Goal: Transaction & Acquisition: Purchase product/service

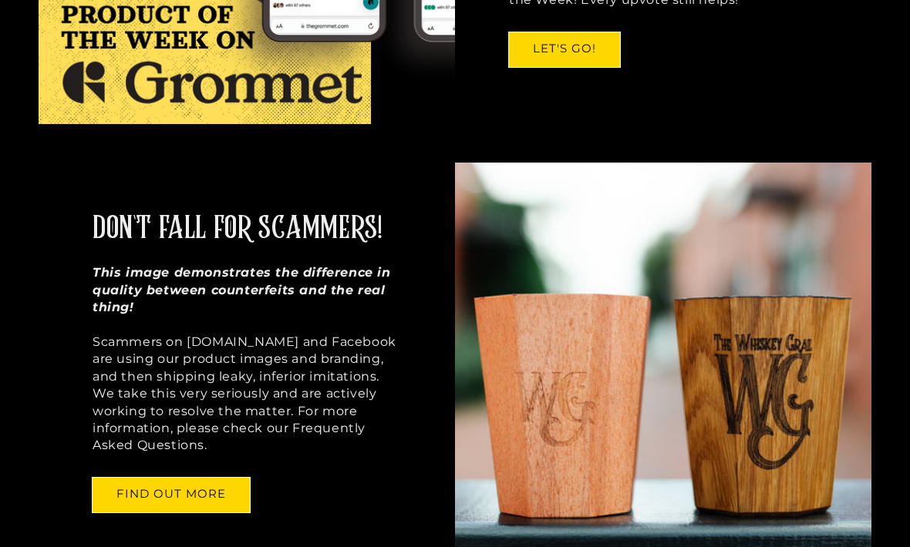
scroll to position [824, 0]
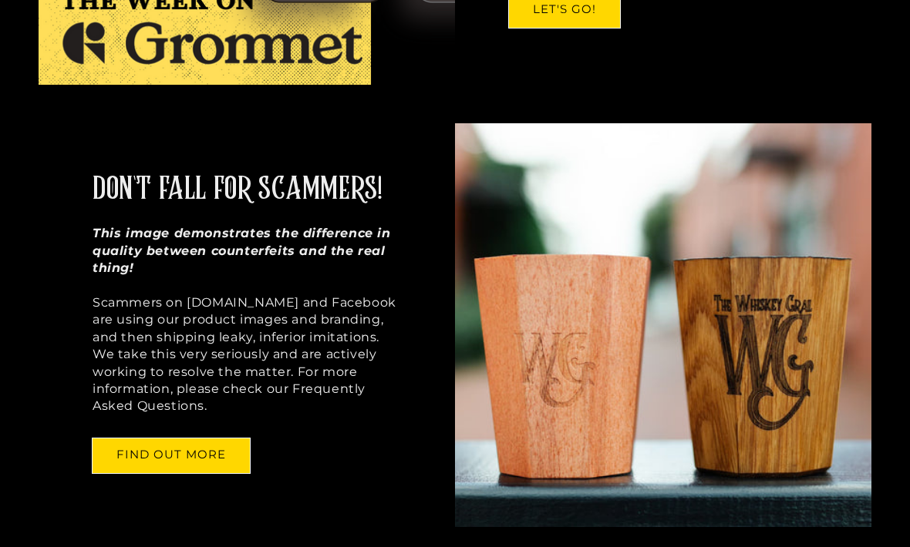
click at [226, 451] on link "FIND OUT MORE" at bounding box center [171, 456] width 157 height 35
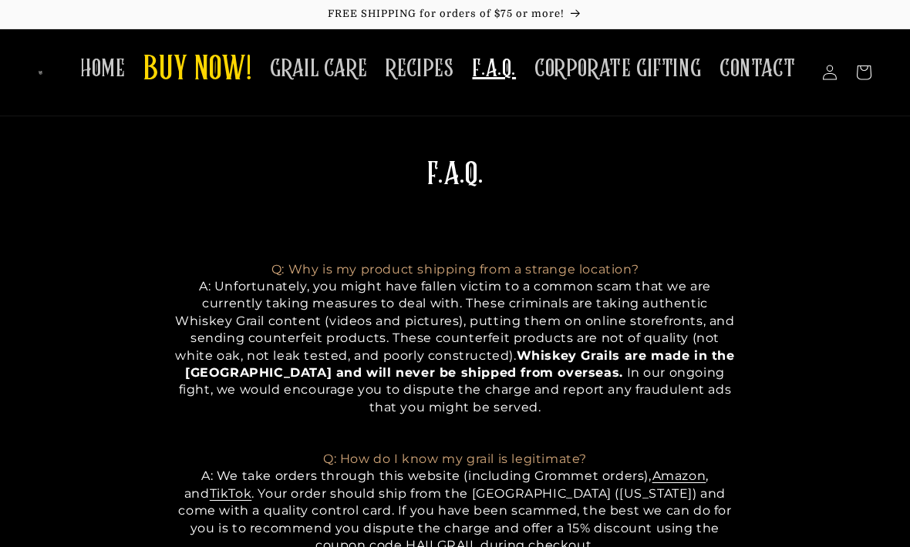
click at [221, 64] on span "BUY NOW!" at bounding box center [197, 70] width 108 height 42
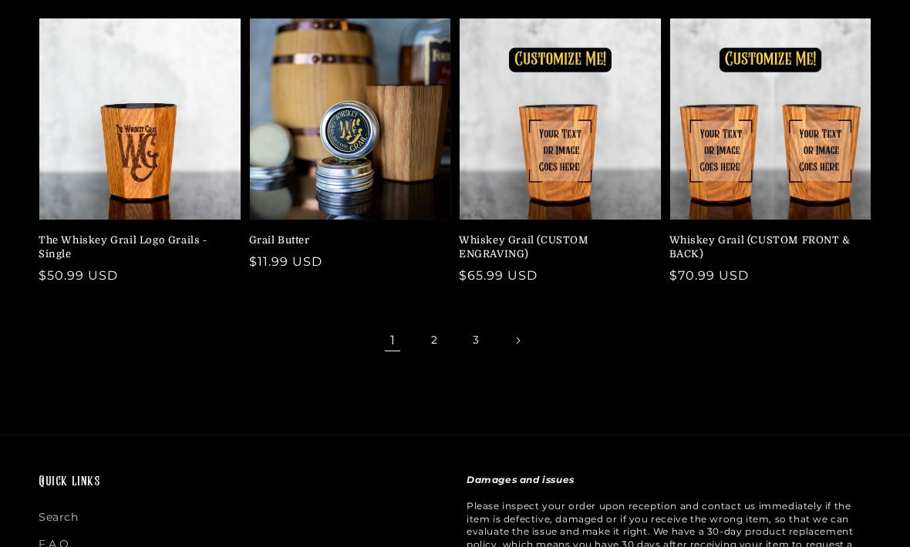
scroll to position [479, 0]
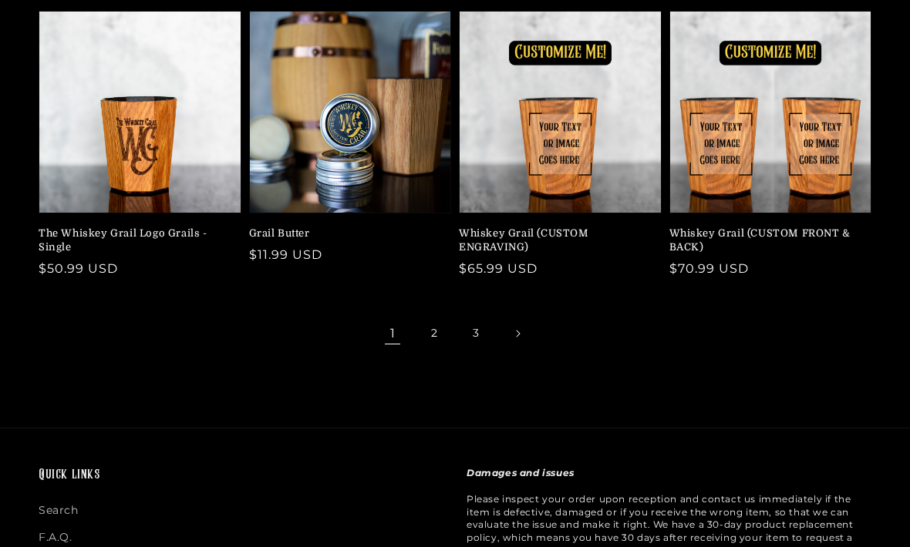
click at [432, 321] on link "2" at bounding box center [434, 334] width 34 height 34
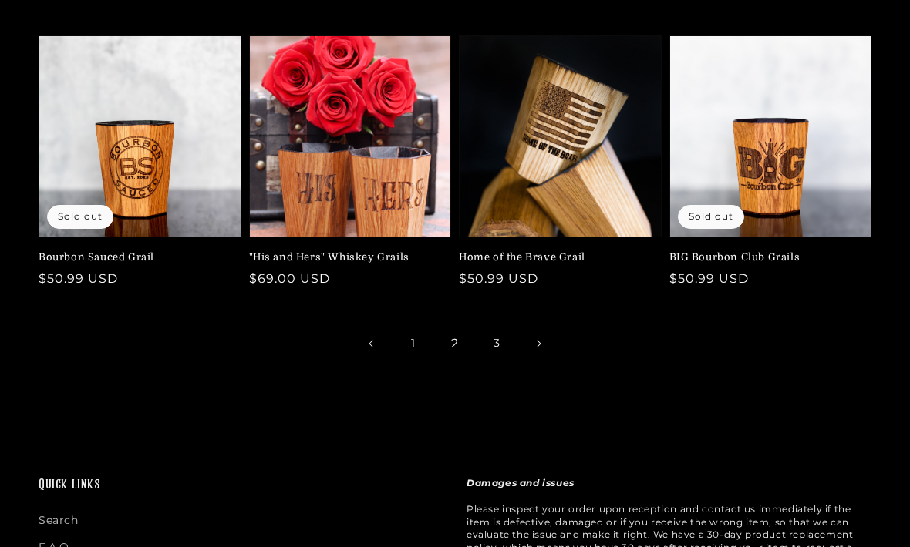
scroll to position [476, 0]
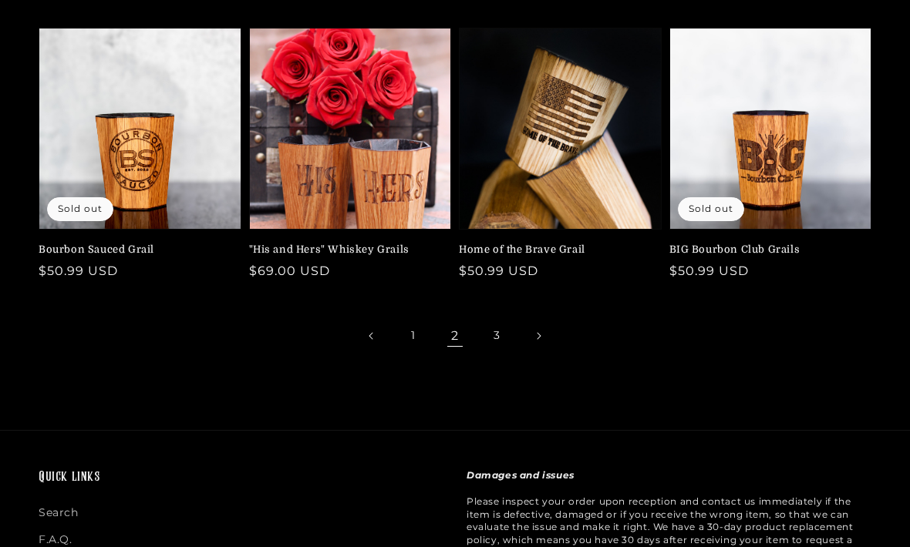
click at [496, 344] on link "3" at bounding box center [496, 336] width 34 height 34
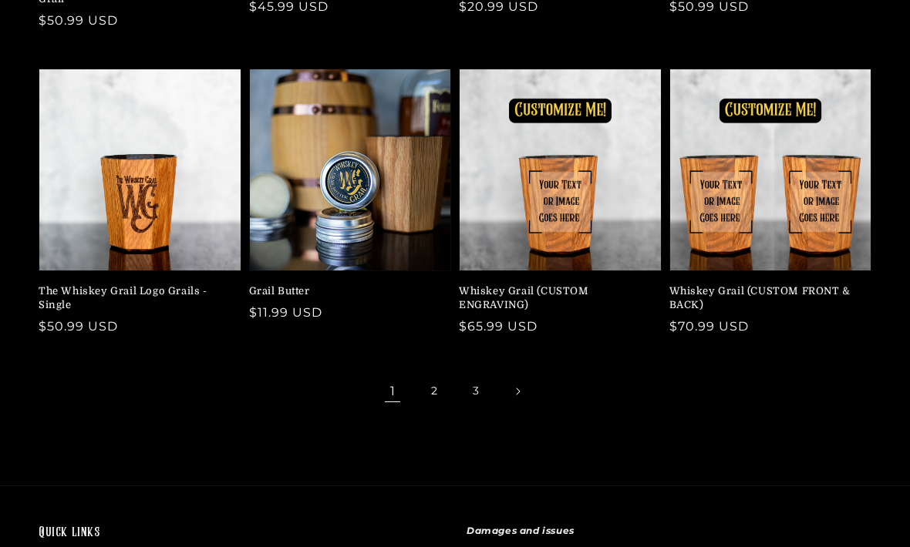
scroll to position [446, 0]
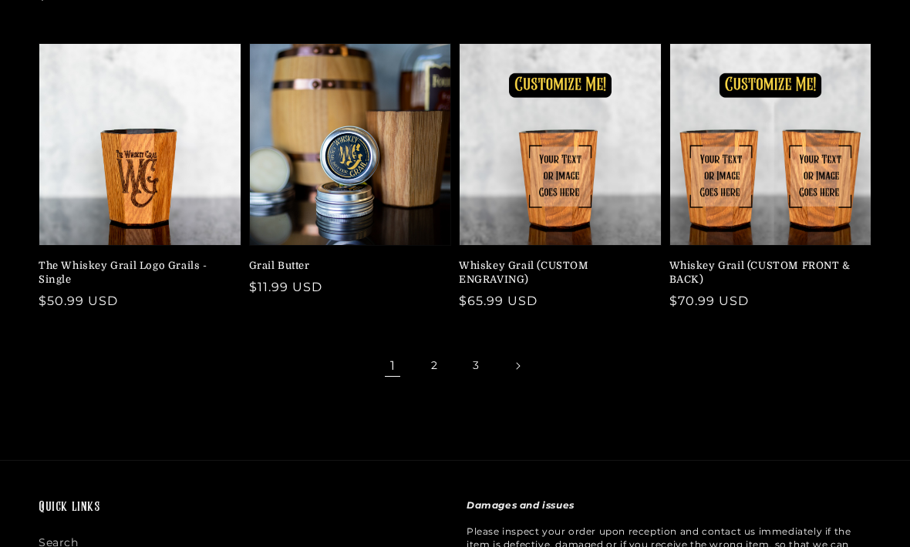
click at [522, 259] on link "Whiskey Grail (CUSTOM ENGRAVING)" at bounding box center [555, 273] width 193 height 28
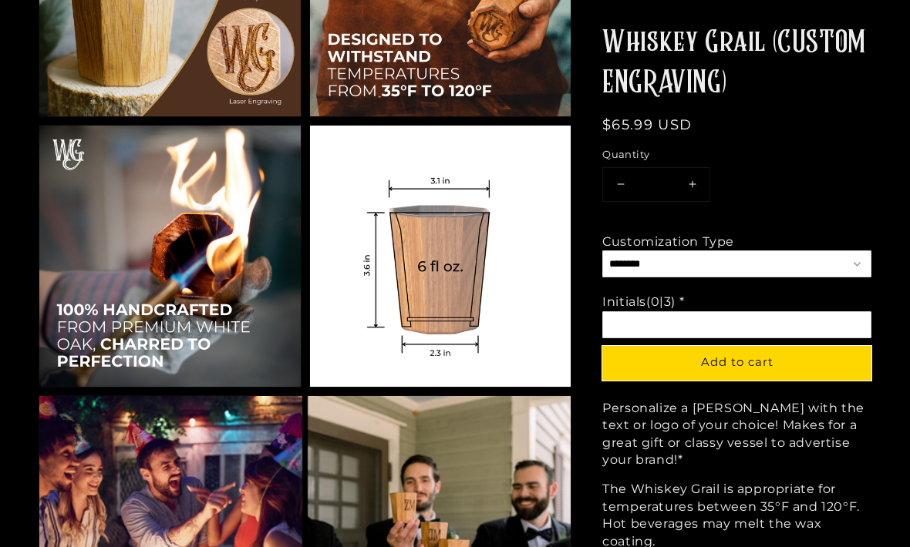
scroll to position [1710, 0]
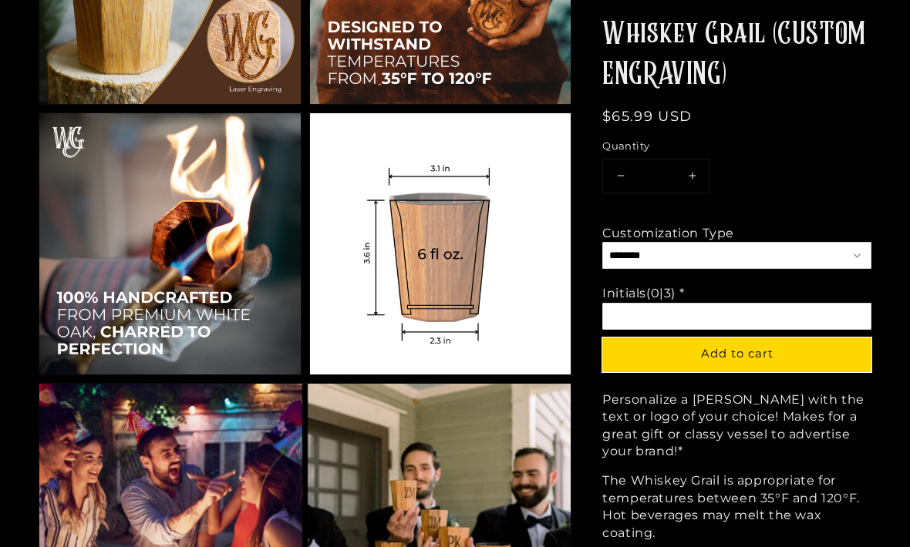
click at [859, 267] on select "**********" at bounding box center [736, 257] width 269 height 27
select select "**********"
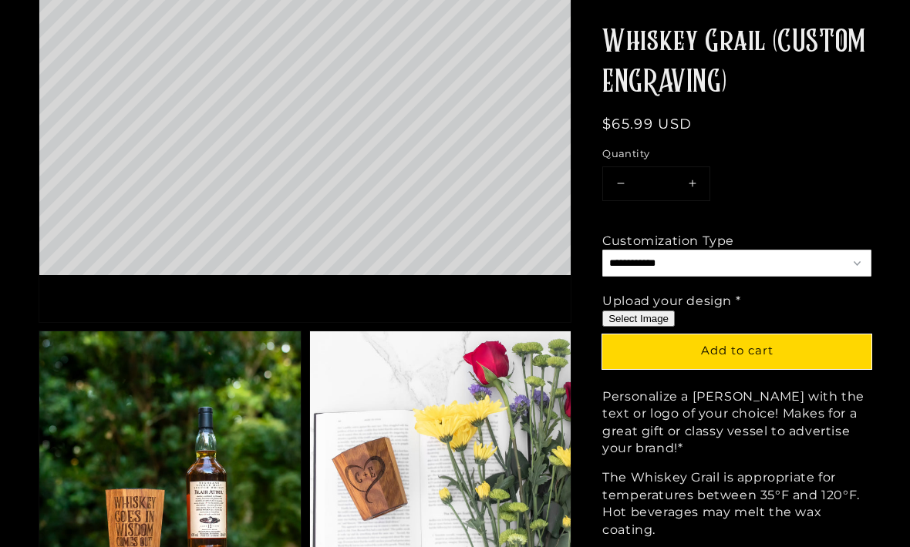
scroll to position [412, 0]
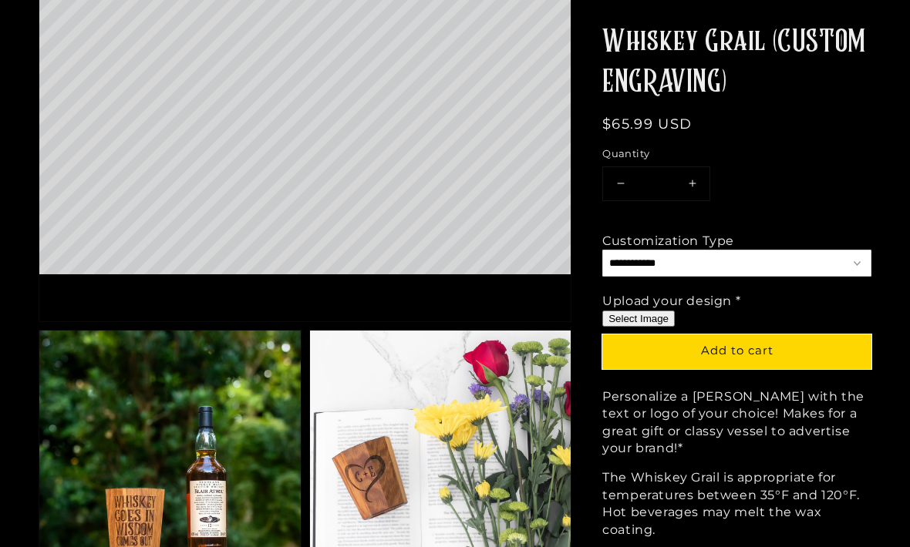
click at [657, 317] on button "Select Image" at bounding box center [638, 319] width 72 height 16
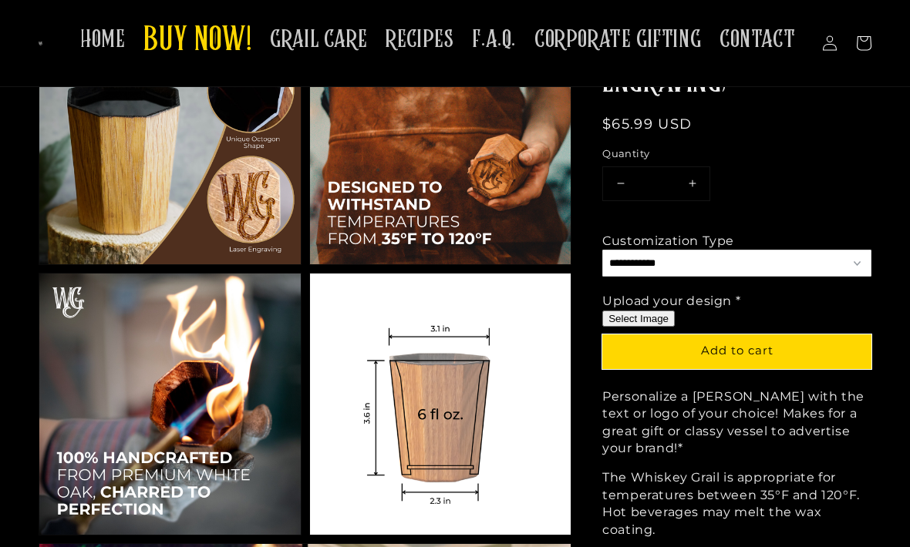
scroll to position [1496, 0]
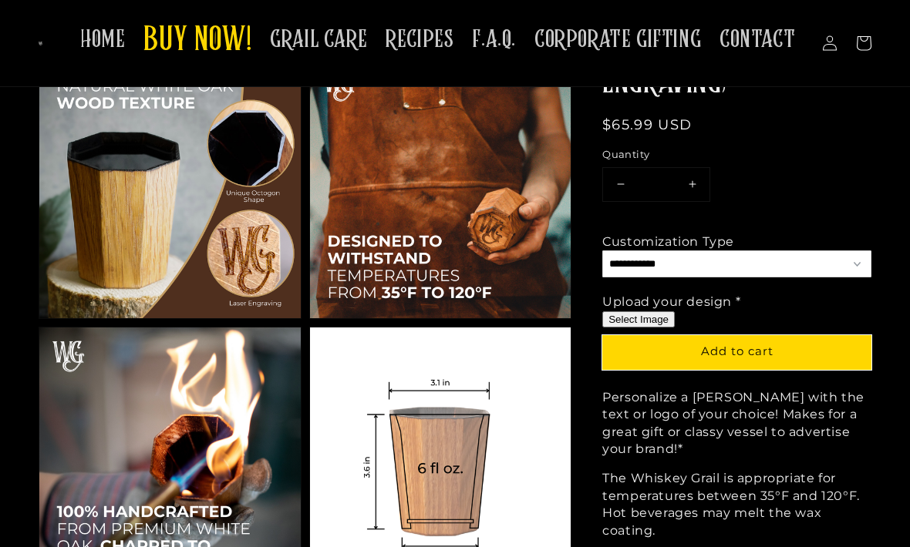
click at [724, 352] on span "Add to cart" at bounding box center [737, 351] width 72 height 15
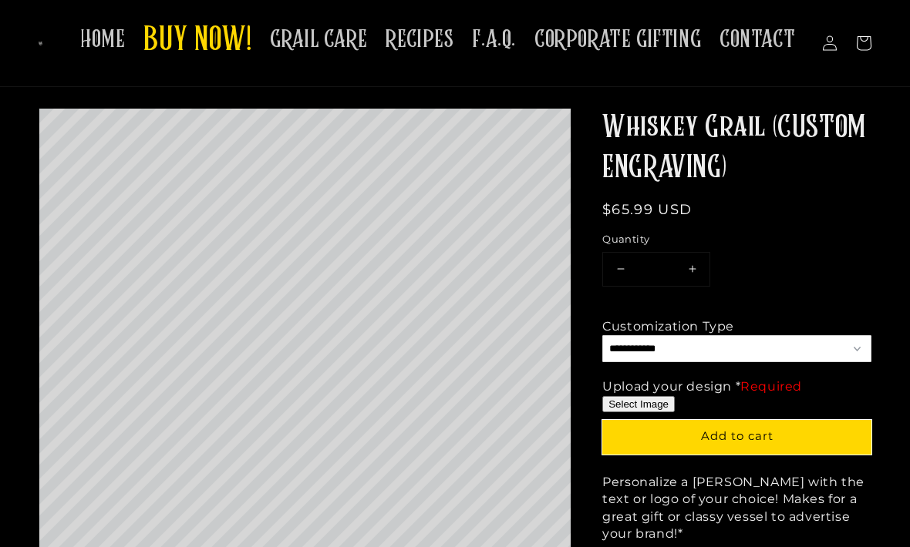
scroll to position [0, 0]
